Goal: Book appointment/travel/reservation

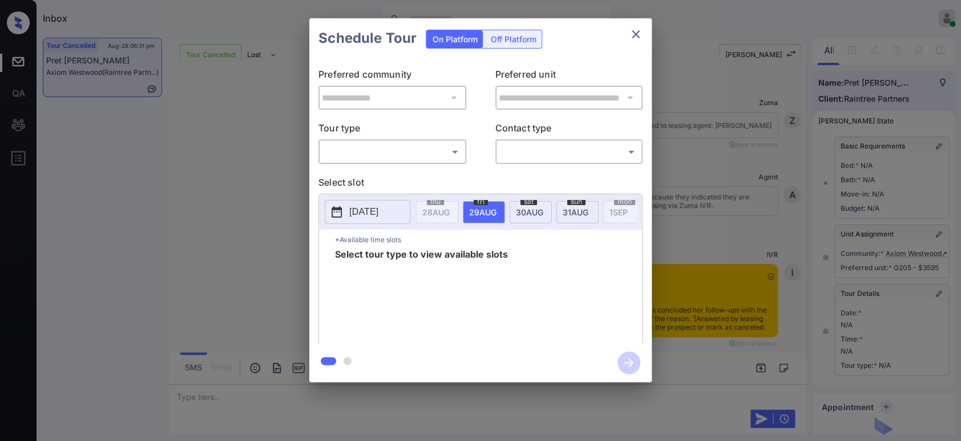
scroll to position [6129, 0]
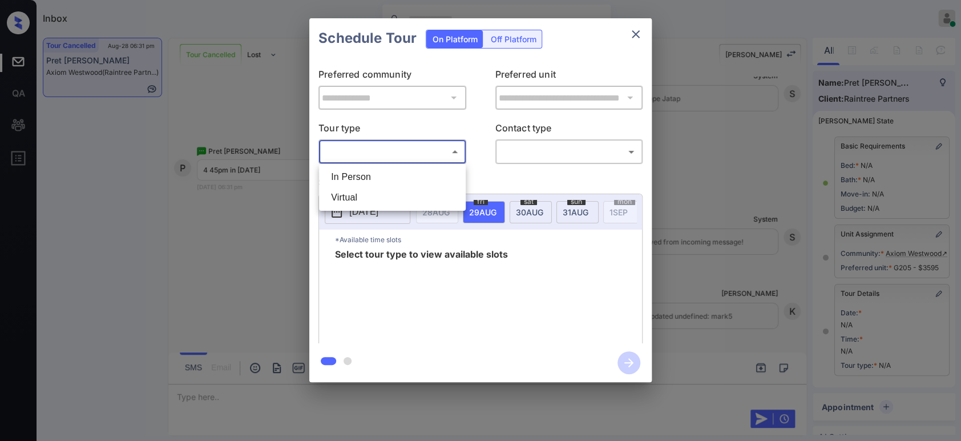
click at [416, 154] on body "Inbox Hope Jatap Online Set yourself offline Set yourself on break Profile Swit…" at bounding box center [480, 220] width 961 height 441
click at [419, 188] on li "Virtual" at bounding box center [392, 197] width 141 height 21
type input "*******"
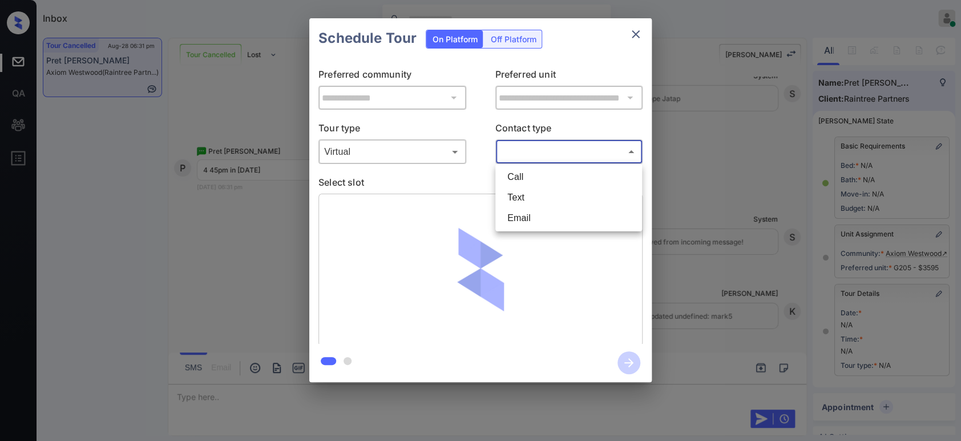
click at [548, 154] on body "Inbox Hope Jatap Online Set yourself offline Set yourself on break Profile Swit…" at bounding box center [480, 220] width 961 height 441
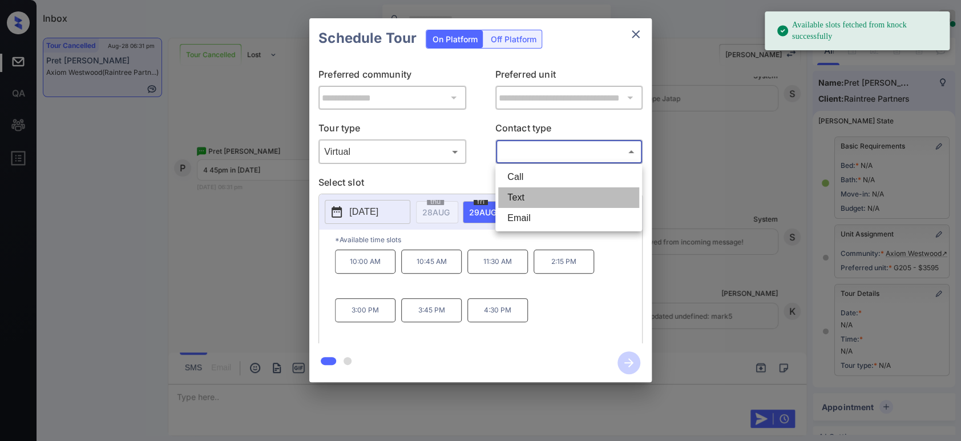
click at [541, 197] on li "Text" at bounding box center [568, 197] width 141 height 21
type input "****"
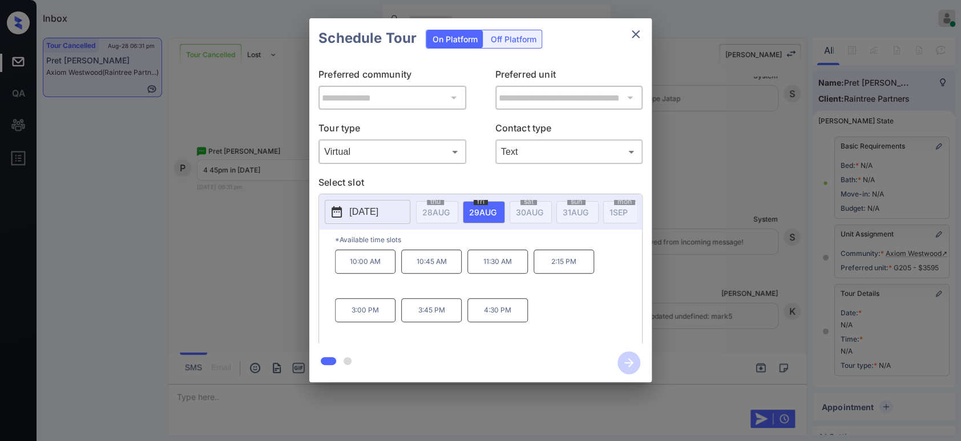
click at [362, 203] on button "[DATE]" at bounding box center [368, 212] width 86 height 24
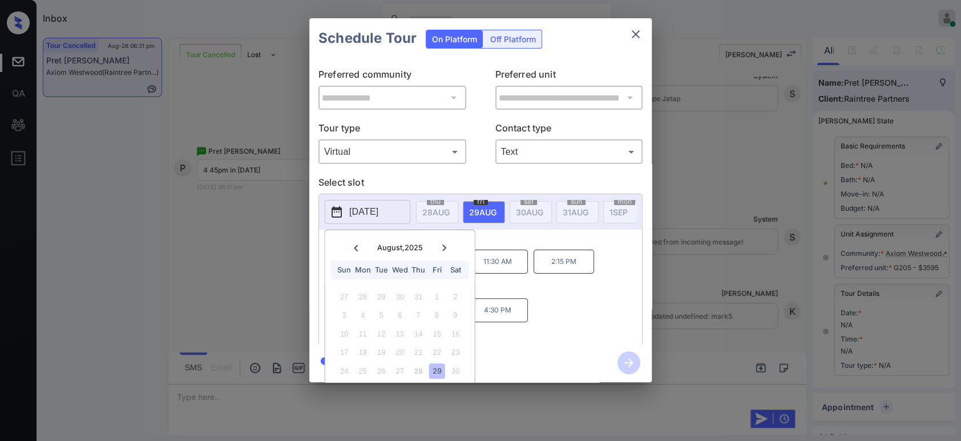
click at [441, 250] on icon at bounding box center [444, 247] width 7 height 7
click at [362, 308] on div "8" at bounding box center [362, 314] width 15 height 15
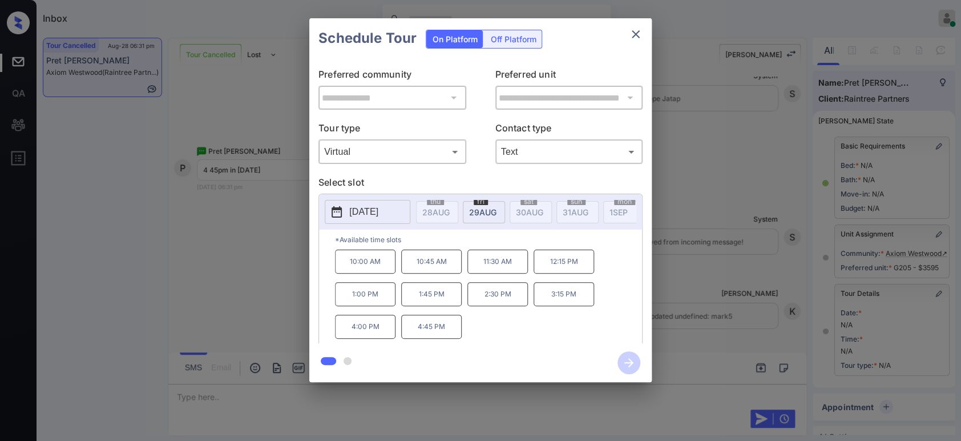
click at [553, 352] on div at bounding box center [480, 362] width 342 height 39
click at [416, 328] on p "4:45 PM" at bounding box center [431, 326] width 61 height 24
click at [624, 358] on icon "button" at bounding box center [629, 362] width 23 height 23
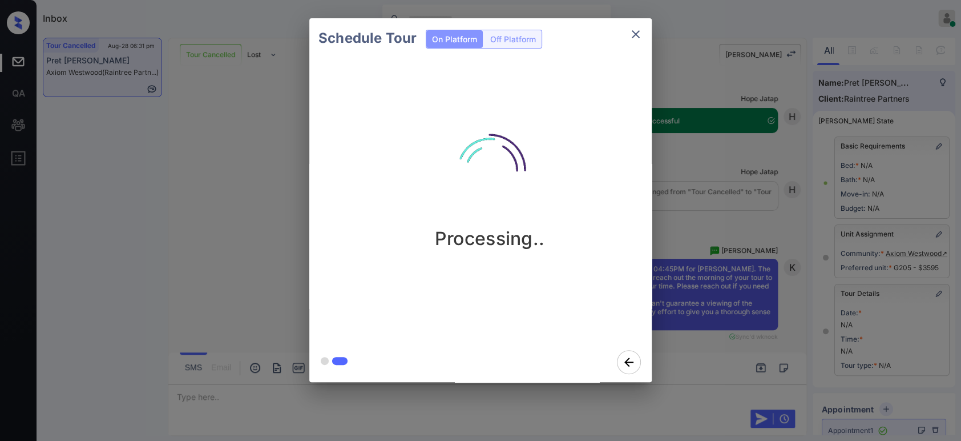
scroll to position [6470, 0]
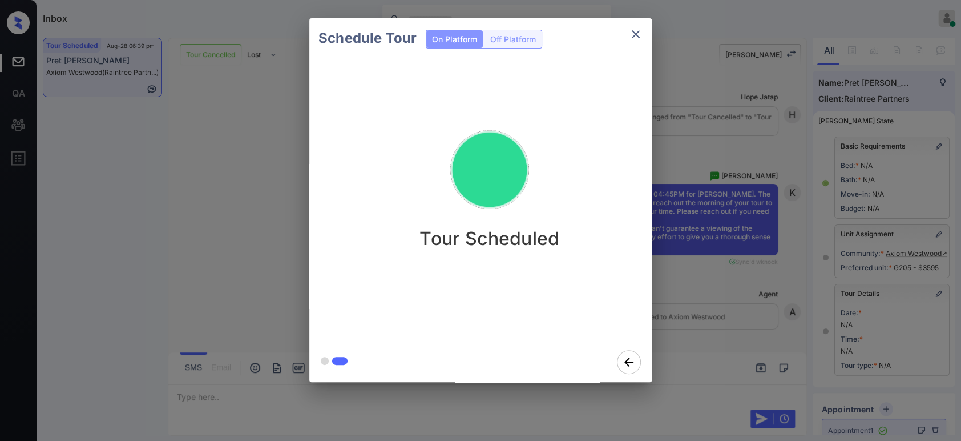
click at [404, 352] on div at bounding box center [480, 362] width 342 height 40
click at [759, 210] on div "Schedule Tour On Platform Off Platform Tour Scheduled" at bounding box center [480, 200] width 961 height 400
